Goal: Find specific fact: Find specific page/section

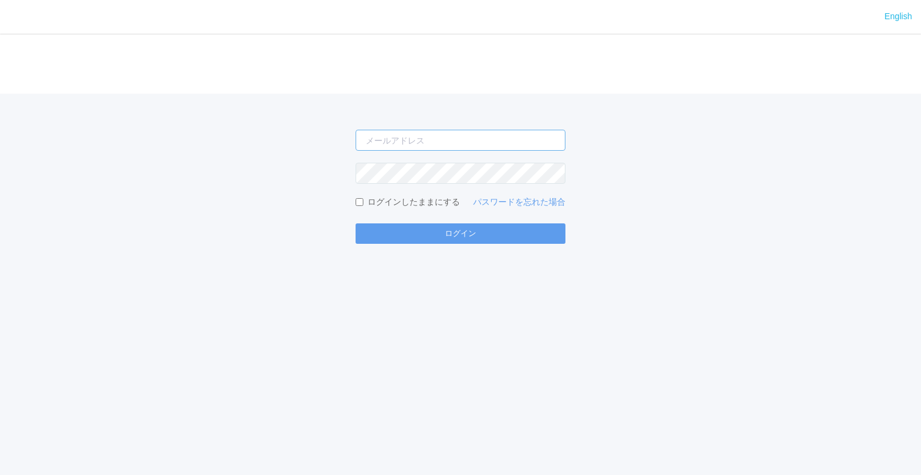
click at [498, 136] on input "email" at bounding box center [461, 140] width 210 height 21
type input "jp-atp-admin@dj.kyocera.com"
click at [356, 223] on button "ログイン" at bounding box center [461, 233] width 210 height 20
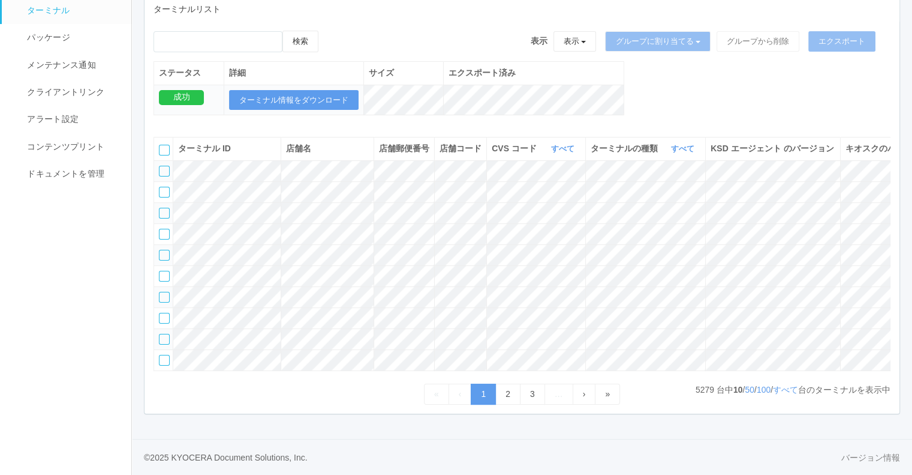
scroll to position [188, 0]
click at [862, 452] on link "バージョン情報" at bounding box center [871, 457] width 59 height 13
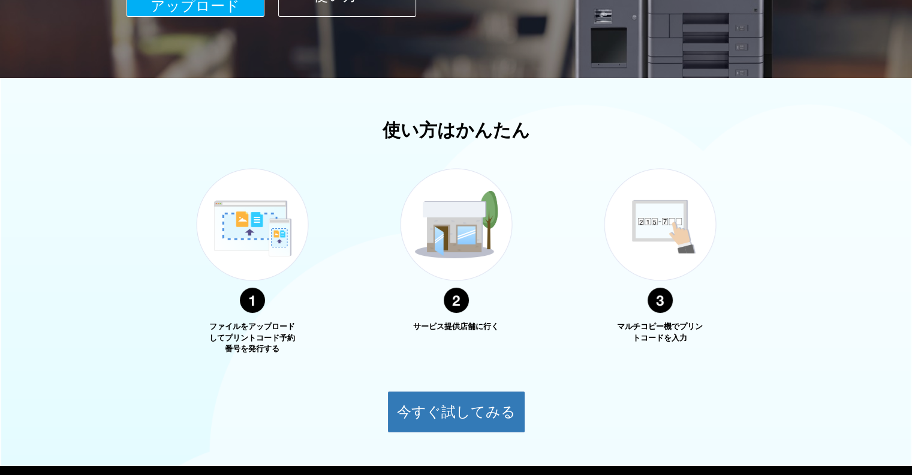
scroll to position [377, 0]
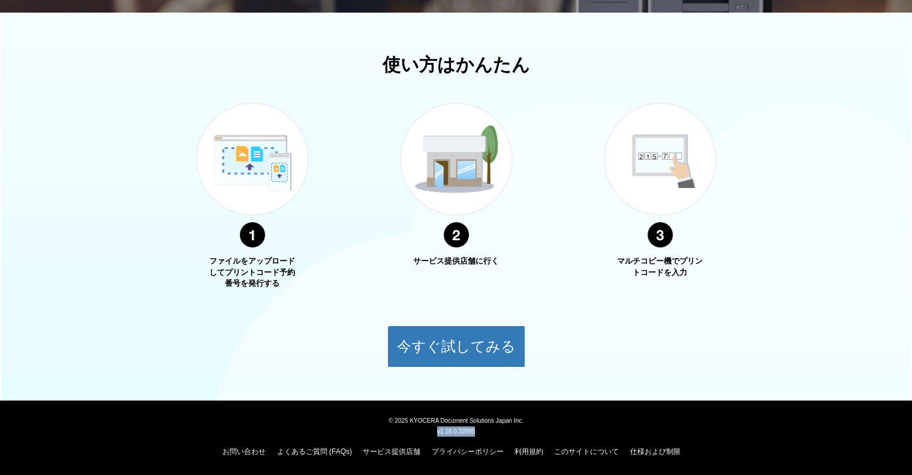
drag, startPoint x: 488, startPoint y: 427, endPoint x: 434, endPoint y: 431, distance: 53.6
click at [434, 431] on div "v1.18.0.32895" at bounding box center [456, 431] width 898 height 10
copy span "v1.18.0.32895"
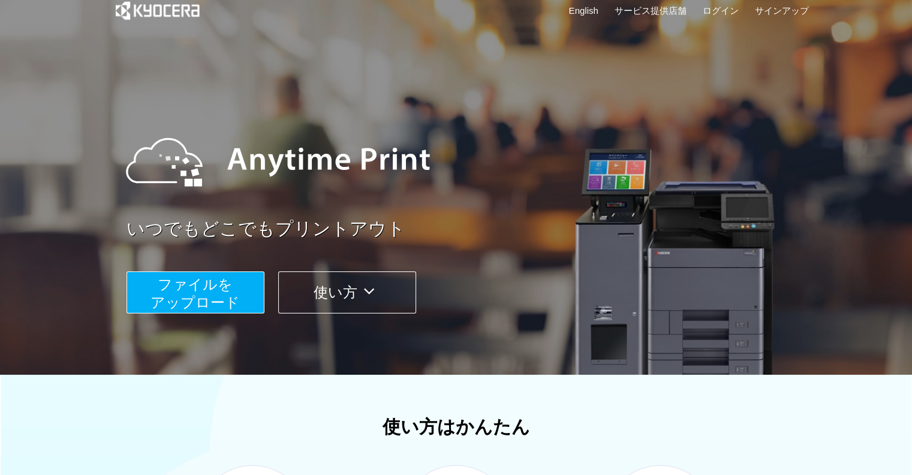
scroll to position [0, 0]
